Goal: Information Seeking & Learning: Learn about a topic

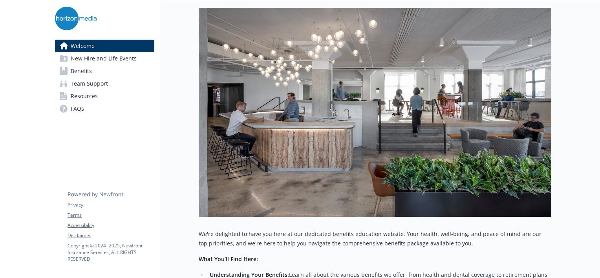
scroll to position [302, 0]
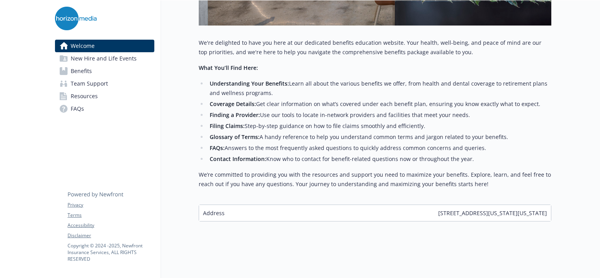
click at [86, 69] on span "Benefits" at bounding box center [81, 71] width 21 height 13
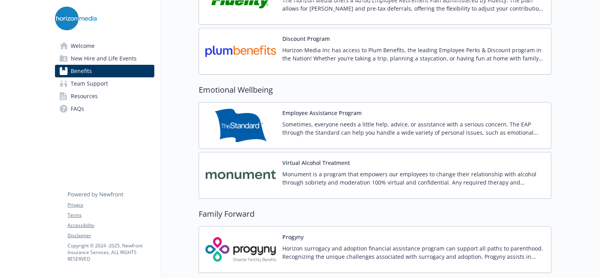
scroll to position [1998, 0]
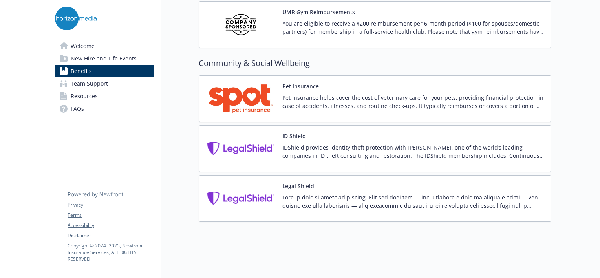
click at [301, 182] on button "Legal Shield" at bounding box center [298, 186] width 32 height 8
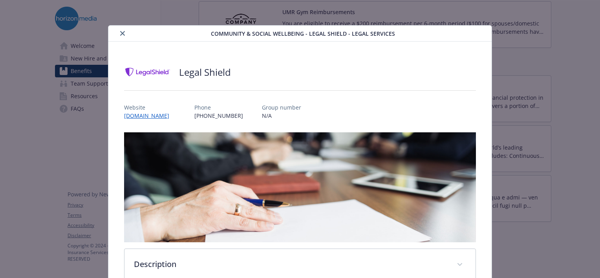
scroll to position [85, 0]
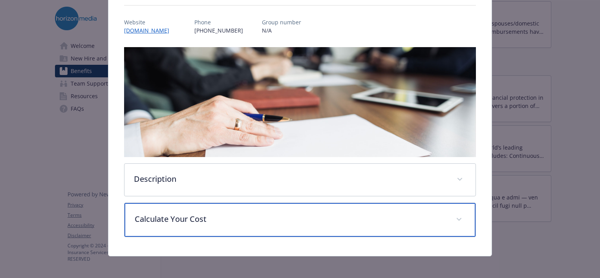
click at [193, 215] on p "Calculate Your Cost" at bounding box center [291, 219] width 312 height 12
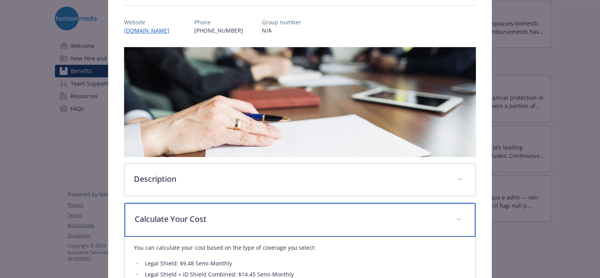
scroll to position [151, 0]
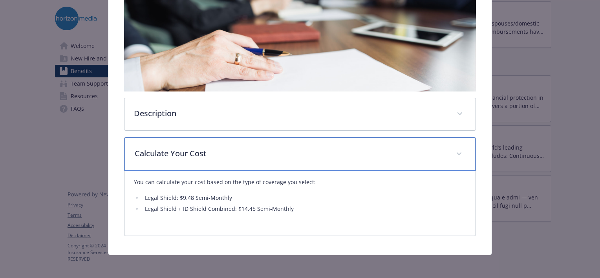
click at [209, 163] on div "Calculate Your Cost" at bounding box center [299, 154] width 351 height 34
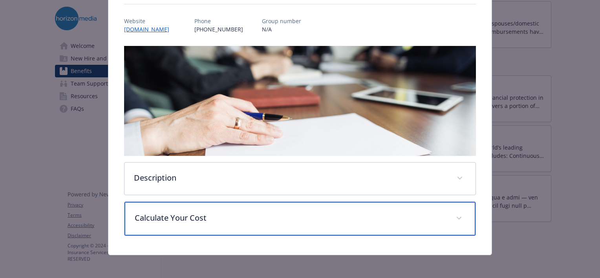
scroll to position [0, 0]
